Goal: Information Seeking & Learning: Learn about a topic

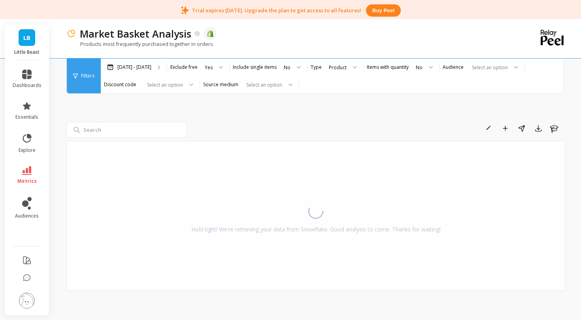
click at [84, 75] on span "Filters" at bounding box center [87, 76] width 13 height 6
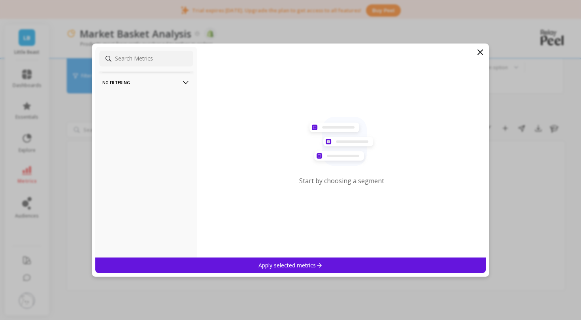
click at [147, 80] on p "No filtering" at bounding box center [146, 82] width 88 height 20
click at [144, 85] on p "No filtering" at bounding box center [146, 82] width 88 height 20
click at [145, 59] on input at bounding box center [146, 59] width 94 height 16
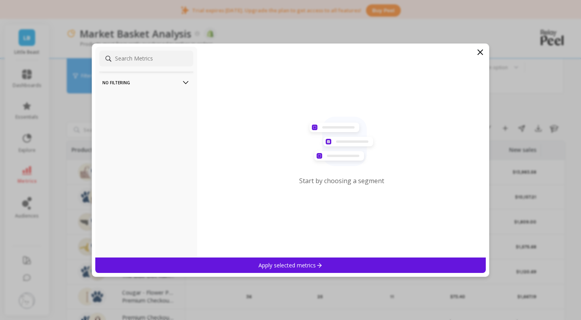
type input "l"
type input "k"
type input "o"
type input "l"
type input "p"
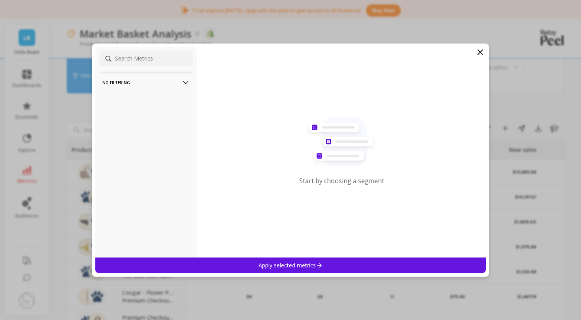
click at [471, 47] on div "Start by choosing a segment" at bounding box center [341, 152] width 289 height 211
click at [478, 49] on icon at bounding box center [480, 51] width 9 height 9
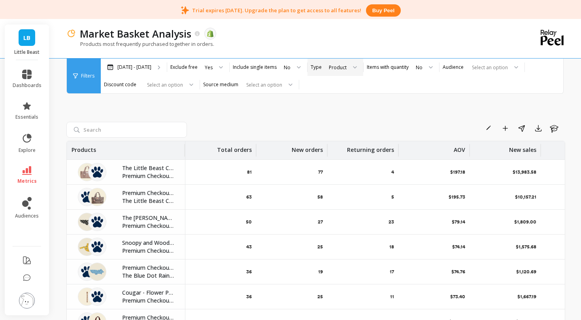
click at [339, 70] on div "Product" at bounding box center [338, 68] width 18 height 8
click at [404, 105] on div "Rename Add to Dashboard Share Export Learn Products Total orders New orders Ret…" at bounding box center [315, 230] width 499 height 337
click at [465, 67] on div "Select an option" at bounding box center [477, 67] width 63 height 9
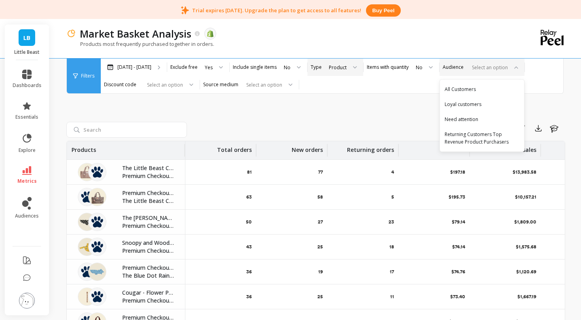
click at [303, 155] on div "New orders" at bounding box center [292, 150] width 62 height 18
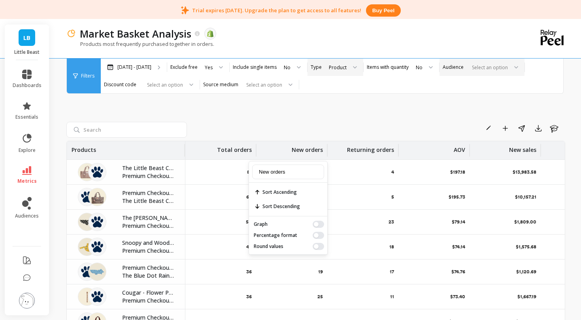
click at [185, 93] on div "Filters Filters [DATE] - [DATE] Exclude free Yes Include single items No Type P…" at bounding box center [315, 76] width 498 height 35
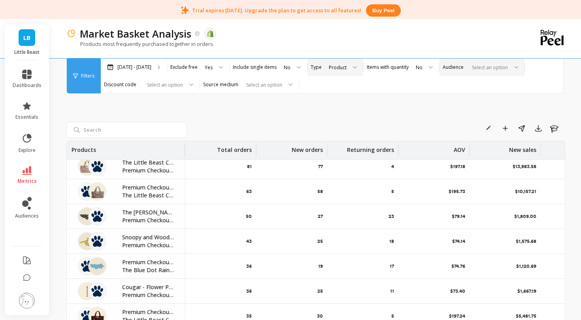
scroll to position [7, 0]
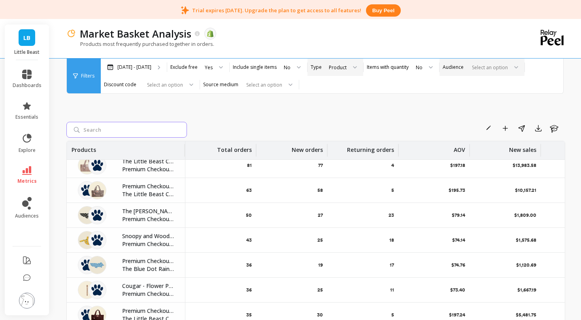
click at [149, 132] on input "search" at bounding box center [126, 130] width 121 height 16
click at [83, 76] on span "Filters" at bounding box center [87, 76] width 13 height 6
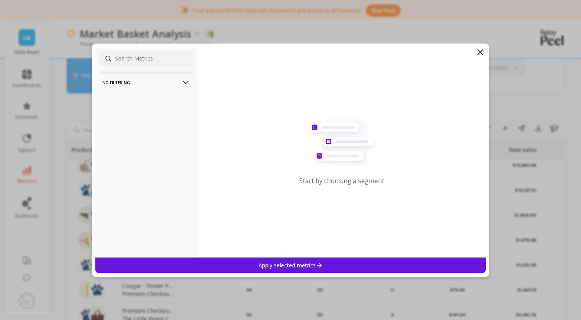
click at [153, 91] on p "No filtering" at bounding box center [146, 82] width 88 height 20
click at [152, 90] on ul "Overall by Date" at bounding box center [146, 97] width 94 height 15
click at [150, 74] on p "No filtering" at bounding box center [146, 82] width 88 height 20
click at [146, 61] on input at bounding box center [146, 59] width 94 height 16
type input "produc"
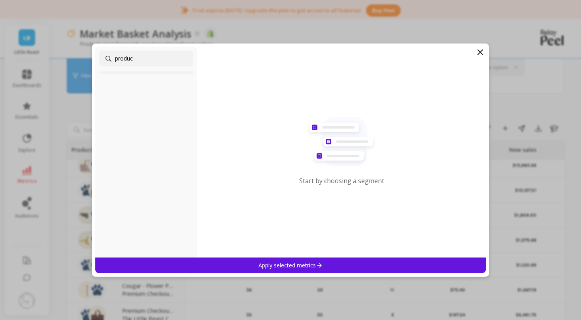
click at [286, 271] on div "Apply selected metrics" at bounding box center [290, 264] width 391 height 15
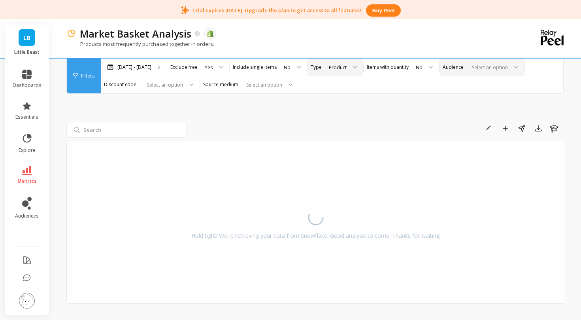
click at [284, 262] on div "Hold tight! We're retrieving your data from Snowflake. Good analysis to come. T…" at bounding box center [315, 222] width 499 height 163
click at [481, 53] on div "Products most frequently purchased together in orders." at bounding box center [283, 47] width 434 height 15
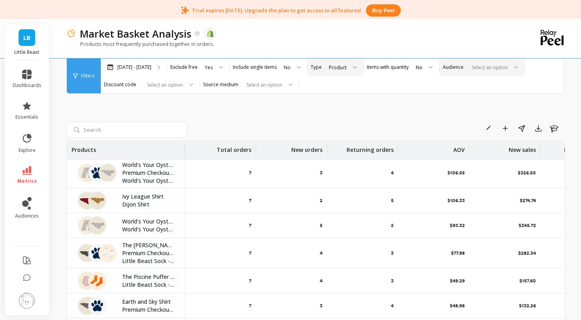
scroll to position [2207, 0]
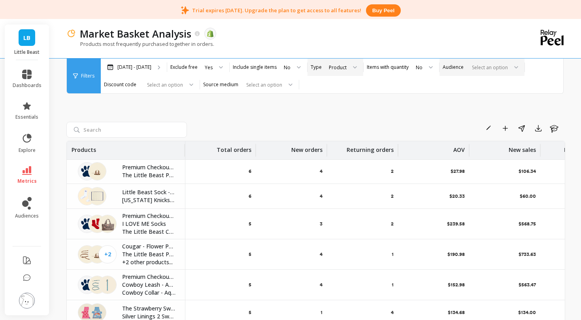
click at [30, 69] on li "dashboards" at bounding box center [27, 79] width 38 height 28
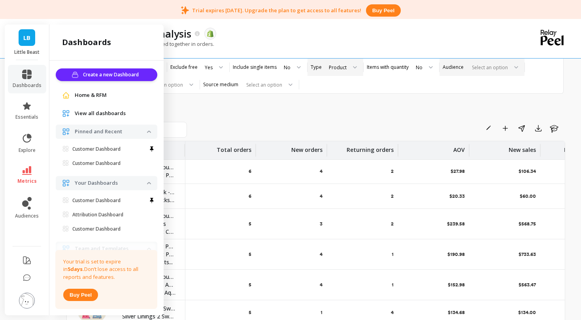
scroll to position [31, 0]
